Goal: Task Accomplishment & Management: Use online tool/utility

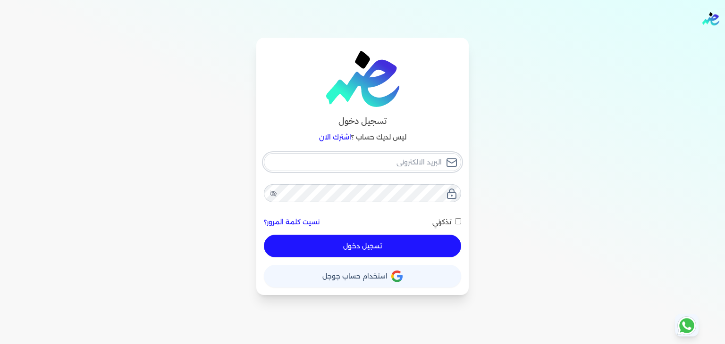
type input "[PERSON_NAME][EMAIL_ADDRESS][DOMAIN_NAME]"
click at [390, 240] on button "تسجيل دخول" at bounding box center [362, 246] width 197 height 23
checkbox input "false"
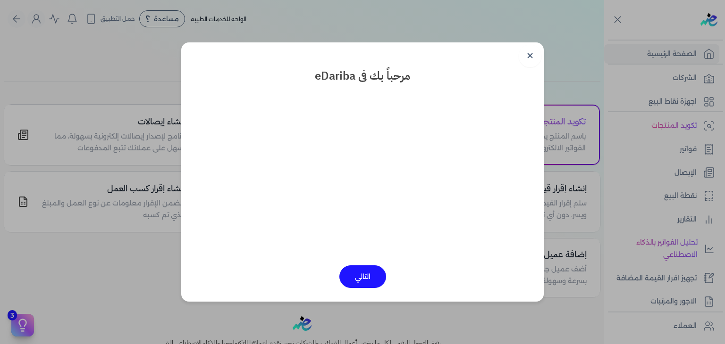
click at [530, 52] on link "✕" at bounding box center [530, 56] width 23 height 23
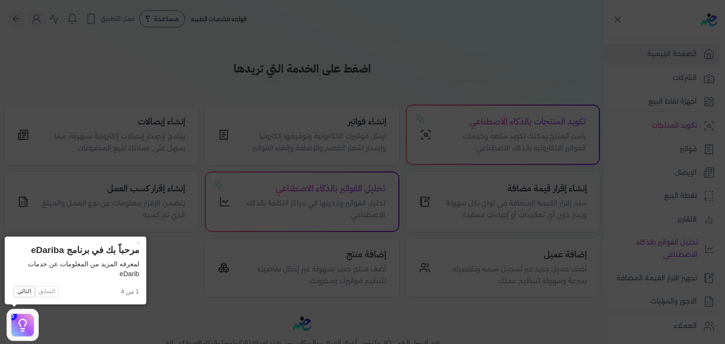
click at [645, 154] on icon at bounding box center [362, 172] width 725 height 344
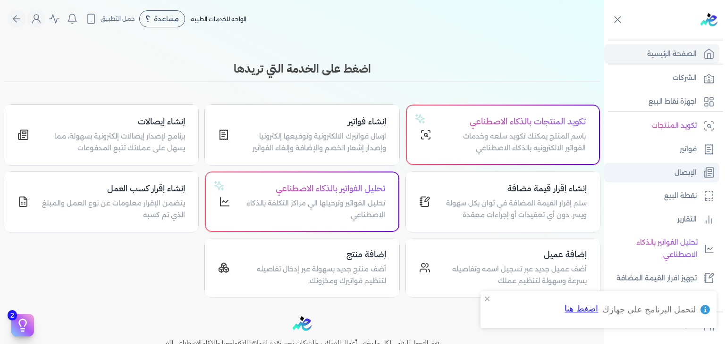
click at [673, 164] on link "الإيصال" at bounding box center [661, 173] width 115 height 20
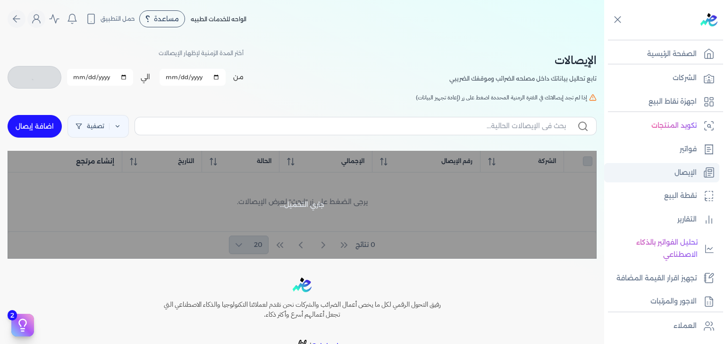
click at [655, 172] on link "الإيصال" at bounding box center [661, 173] width 115 height 20
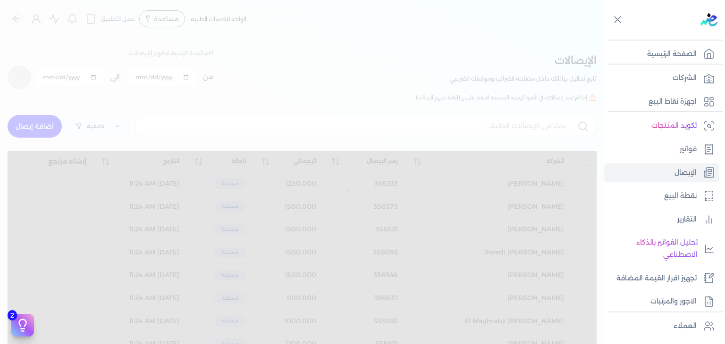
checkbox input "false"
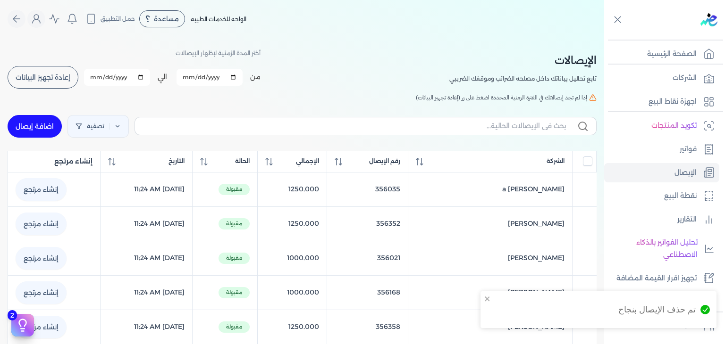
click at [42, 118] on link "اضافة إيصال" at bounding box center [35, 126] width 54 height 23
select select "EGP"
select select "EGS"
select select "B"
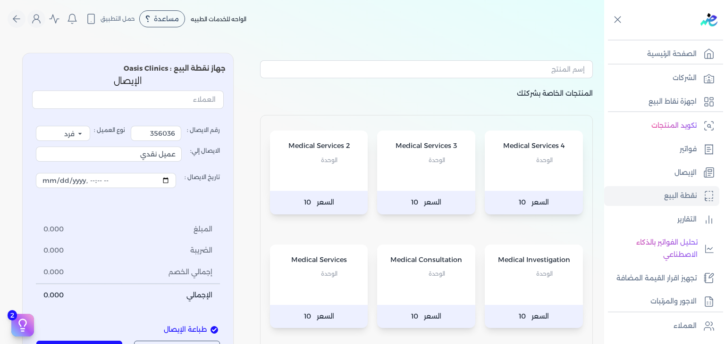
click at [446, 276] on p "الوحدة" at bounding box center [426, 274] width 79 height 12
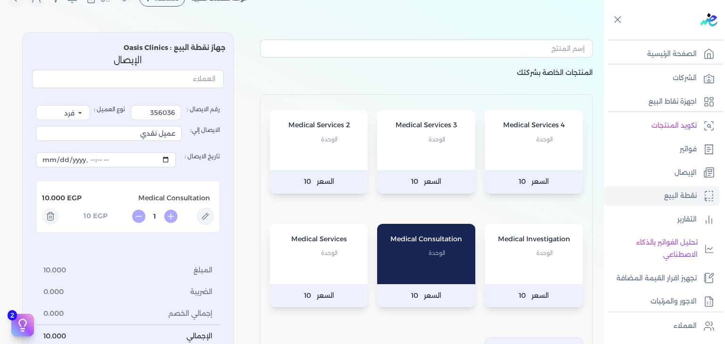
scroll to position [47, 0]
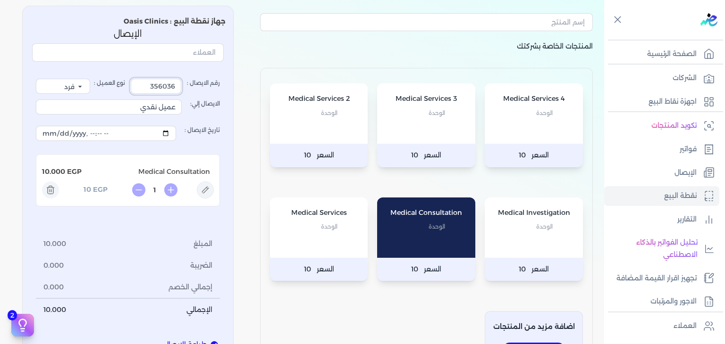
drag, startPoint x: 147, startPoint y: 86, endPoint x: 393, endPoint y: 58, distance: 247.4
click at [382, 76] on div "المنتجات الخاصة بشركتك Medical Services 4 الوحدة السعر 10 Medical Services 3 ال…" at bounding box center [302, 193] width 604 height 390
type input "3566701"
drag, startPoint x: 140, startPoint y: 120, endPoint x: 347, endPoint y: 147, distance: 209.3
click at [347, 147] on div "المنتجات الخاصة بشركتك Medical Services 4 الوحدة السعر 10 Medical Services 3 ال…" at bounding box center [302, 193] width 604 height 390
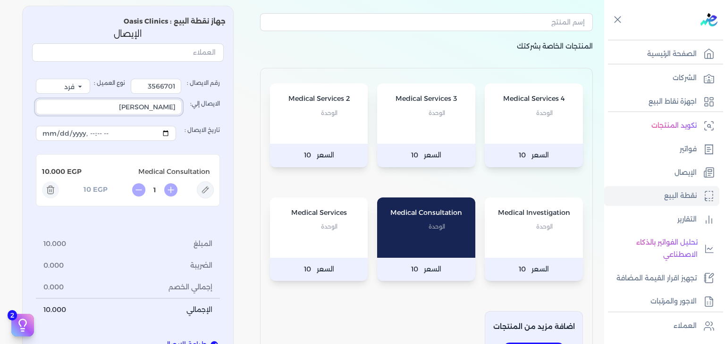
type input "[PERSON_NAME]"
click at [211, 190] on icon at bounding box center [205, 190] width 17 height 17
type input "Medical Consultation"
type input "10"
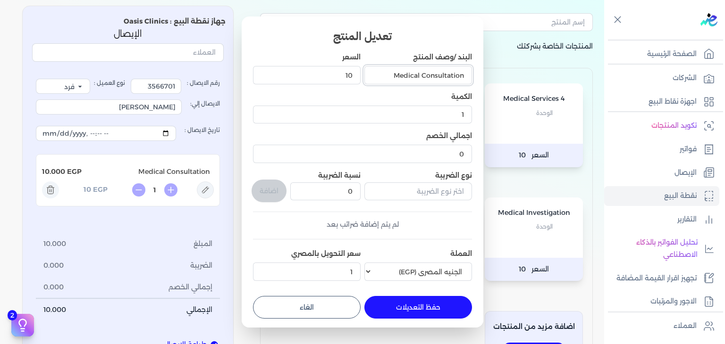
drag, startPoint x: 389, startPoint y: 73, endPoint x: 423, endPoint y: 79, distance: 35.0
click at [423, 79] on input "Medical Consultation" at bounding box center [418, 75] width 108 height 18
click at [421, 78] on input "Consultation ( Internal Med. )" at bounding box center [418, 75] width 108 height 18
type input "Consultation ( Pediatrics )"
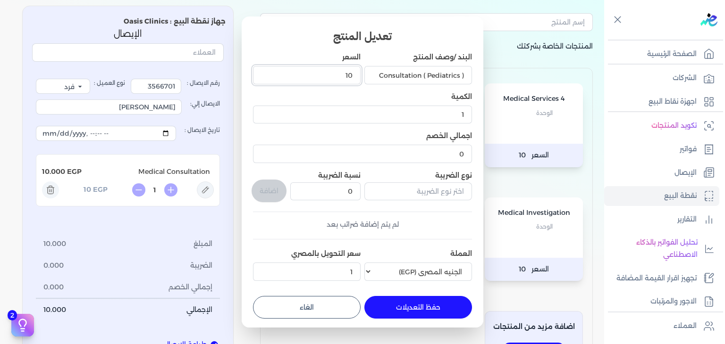
click at [335, 69] on input "10" at bounding box center [307, 75] width 108 height 18
drag, startPoint x: 336, startPoint y: 76, endPoint x: 396, endPoint y: 84, distance: 61.4
click at [396, 84] on div "البند /وصف المنتج Consultation ( Pediatrics ) السعر 10 الكمية 1 اجمالي الخصم 0 …" at bounding box center [362, 168] width 219 height 233
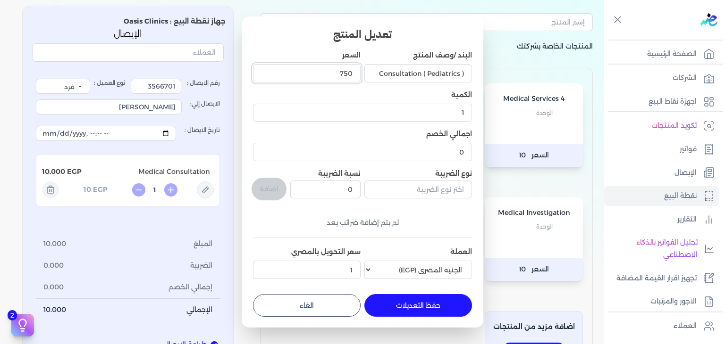
type input "750"
click at [424, 310] on button "حفظ التعديلات" at bounding box center [418, 305] width 108 height 23
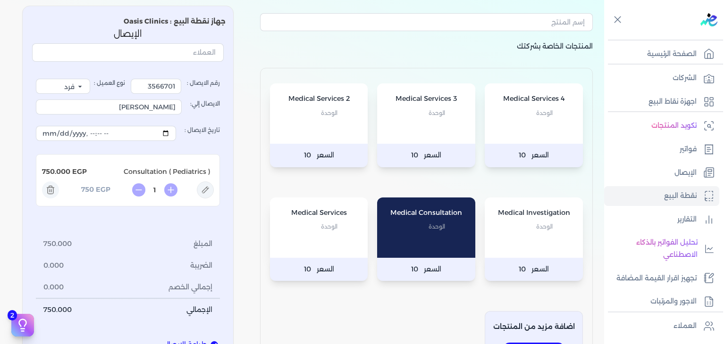
type input "0"
click at [298, 212] on p "Medical Services" at bounding box center [318, 213] width 79 height 12
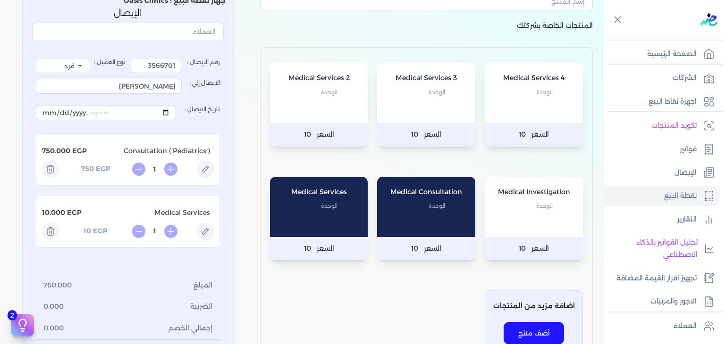
scroll to position [94, 0]
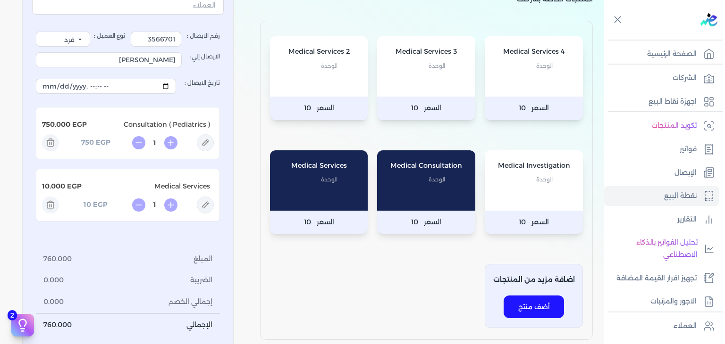
click at [204, 203] on icon at bounding box center [205, 205] width 17 height 17
type input "Medical Services"
type input "10"
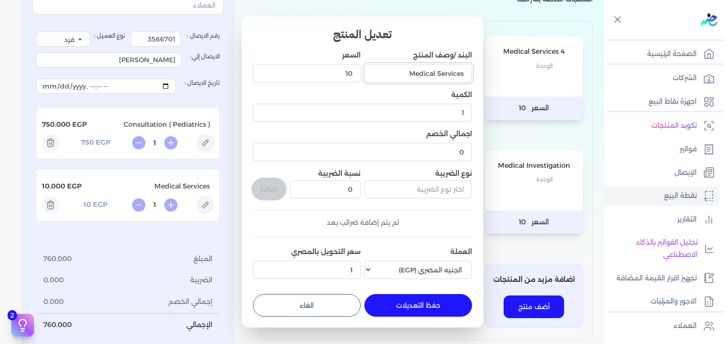
drag, startPoint x: 382, startPoint y: 75, endPoint x: 549, endPoint y: 85, distance: 167.4
click at [549, 84] on dialog "تعديل المنتج البند /وصف المنتج Medical Services السعر 10 الكمية 1 اجمالي الخصم …" at bounding box center [362, 172] width 725 height 344
type input "Prevenar Vaccine"
drag, startPoint x: 324, startPoint y: 79, endPoint x: 491, endPoint y: 93, distance: 167.2
click at [491, 93] on dialog "تعديل المنتج البند /وصف المنتج Prevenar Vaccine السعر 10 الكمية 1 اجمالي الخصم …" at bounding box center [362, 172] width 725 height 344
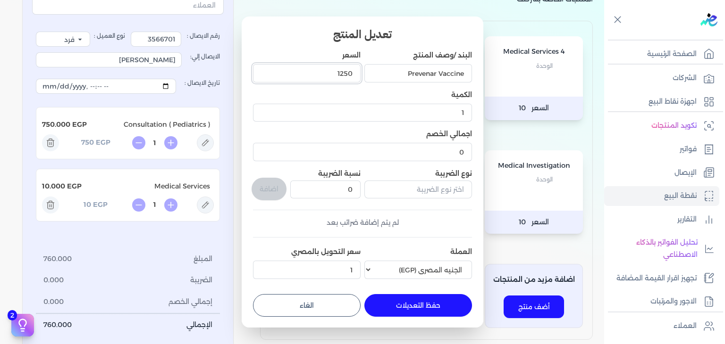
type input "1250"
click at [400, 308] on button "حفظ التعديلات" at bounding box center [418, 305] width 108 height 23
type input "0"
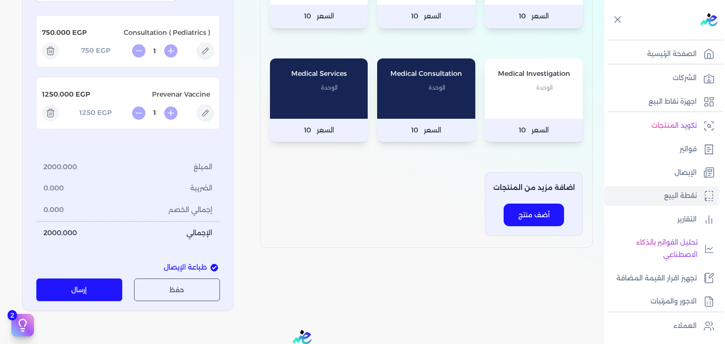
scroll to position [189, 0]
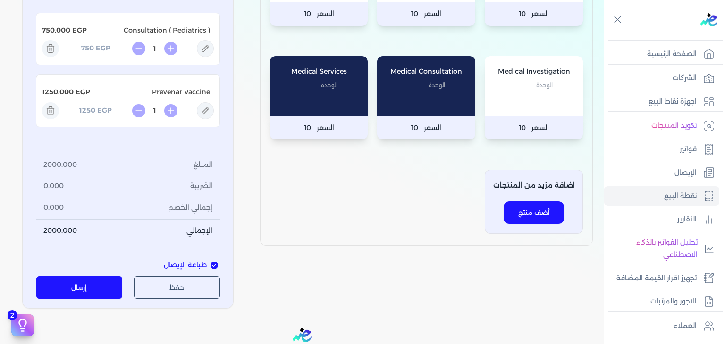
click at [100, 278] on button "إرسال" at bounding box center [79, 288] width 86 height 23
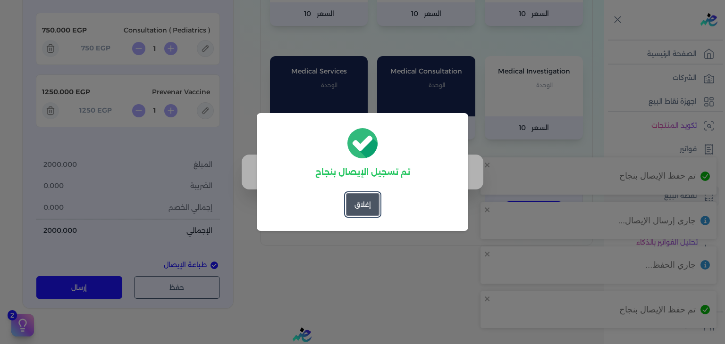
click at [361, 207] on button "إغلاق" at bounding box center [363, 204] width 34 height 23
